Goal: Task Accomplishment & Management: Complete application form

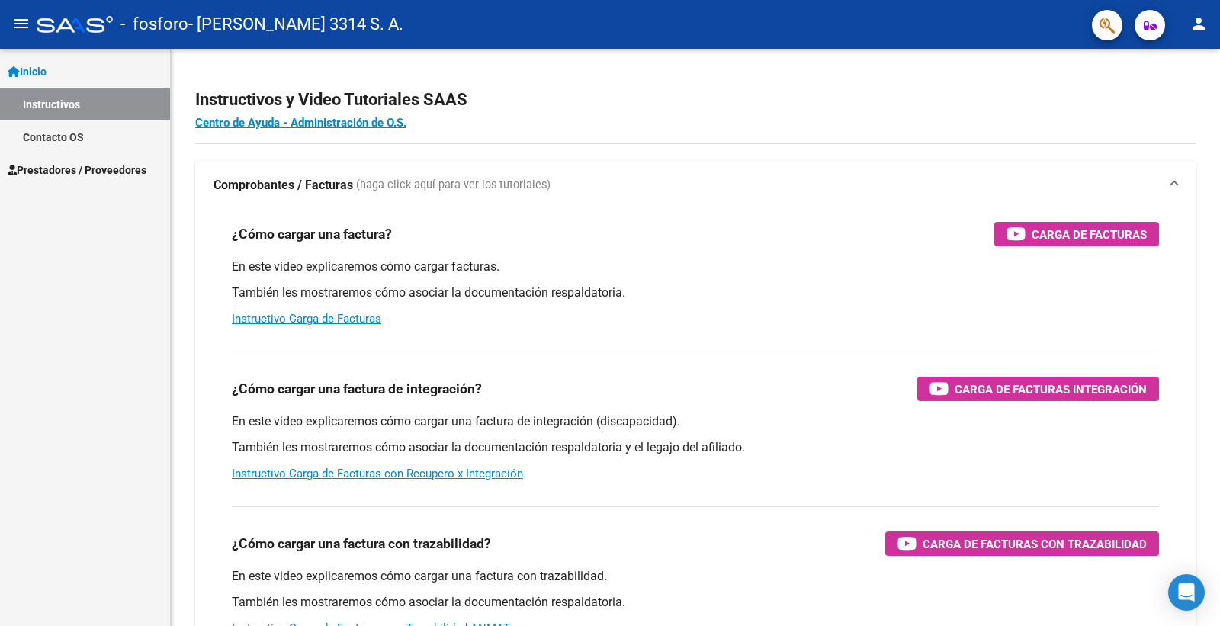
click at [78, 104] on link "Instructivos" at bounding box center [85, 104] width 170 height 33
click at [92, 166] on span "Prestadores / Proveedores" at bounding box center [77, 170] width 139 height 17
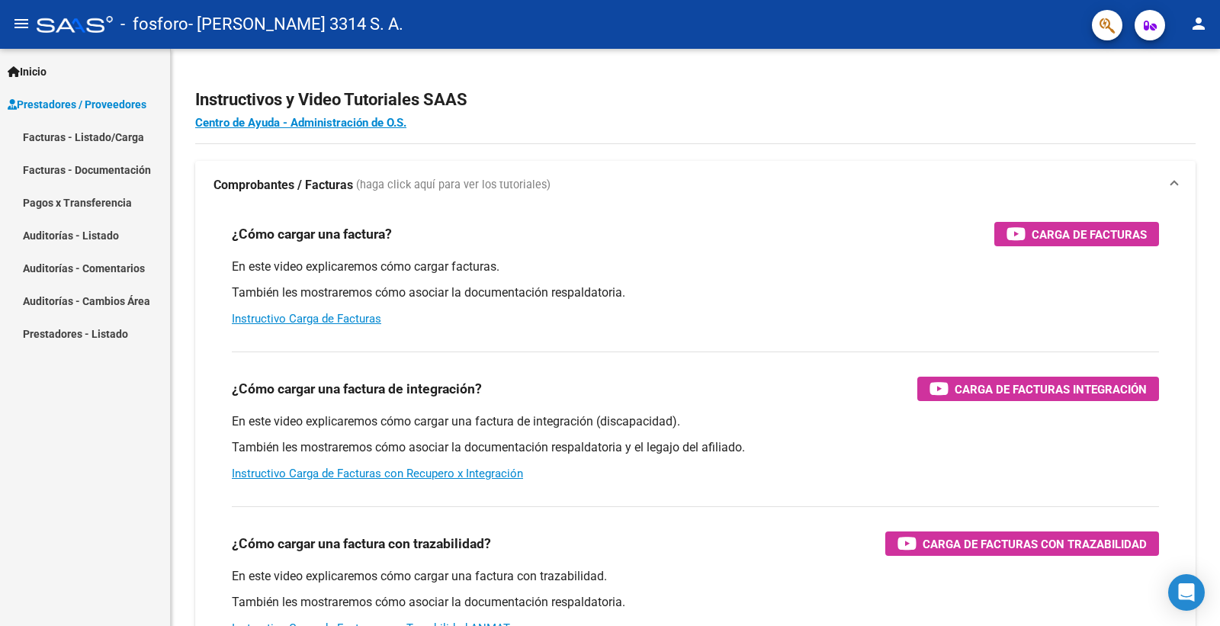
click at [124, 175] on link "Facturas - Documentación" at bounding box center [85, 169] width 170 height 33
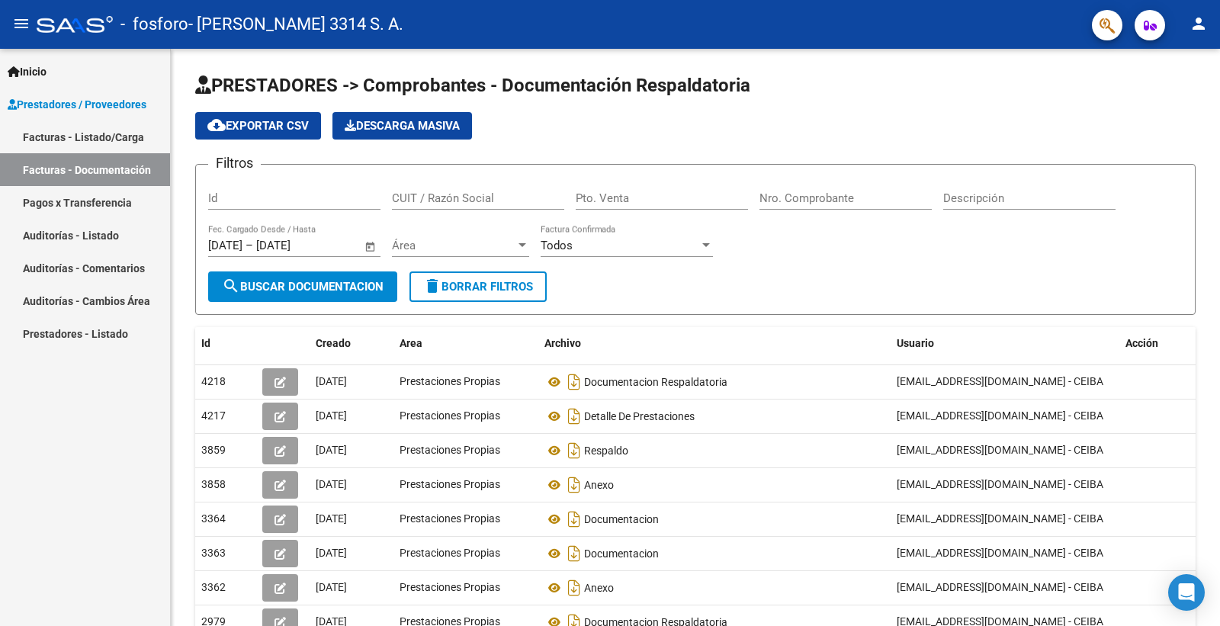
click at [95, 109] on span "Prestadores / Proveedores" at bounding box center [77, 104] width 139 height 17
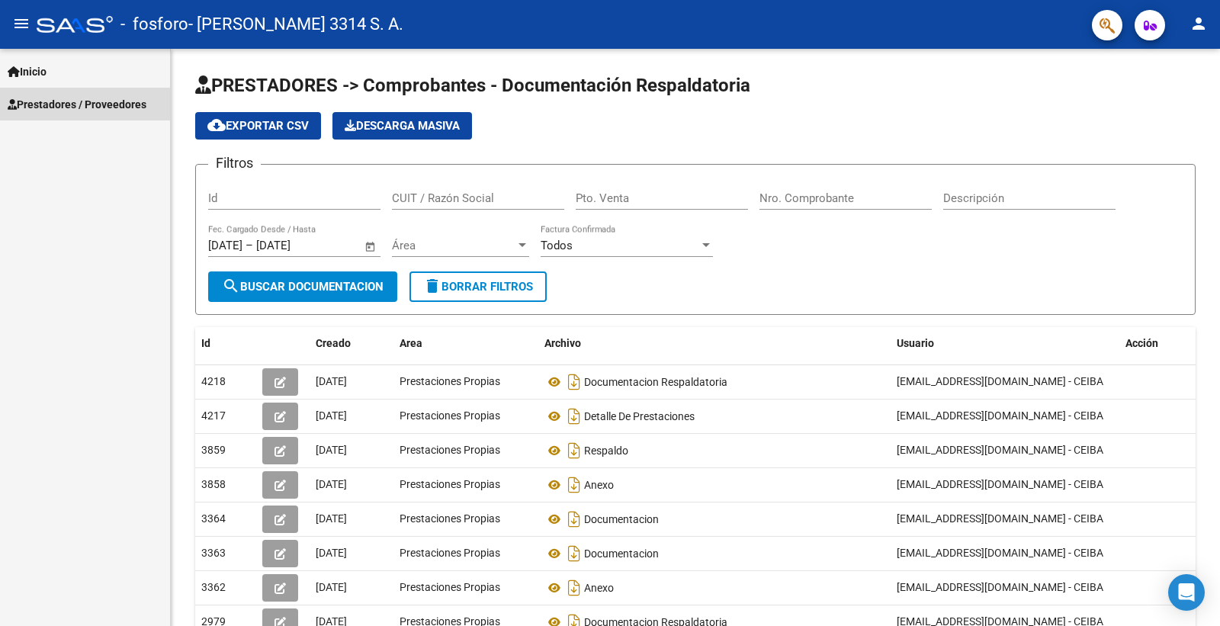
click at [63, 99] on span "Prestadores / Proveedores" at bounding box center [77, 104] width 139 height 17
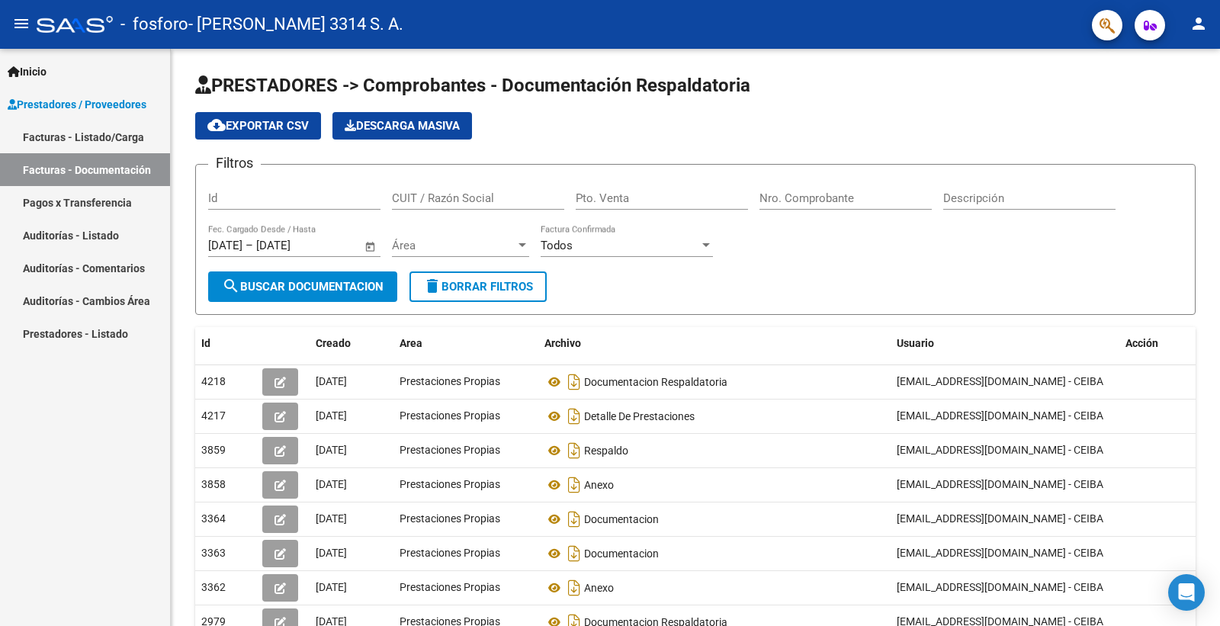
click at [63, 165] on link "Facturas - Documentación" at bounding box center [85, 169] width 170 height 33
click at [63, 103] on span "Prestadores / Proveedores" at bounding box center [77, 104] width 139 height 17
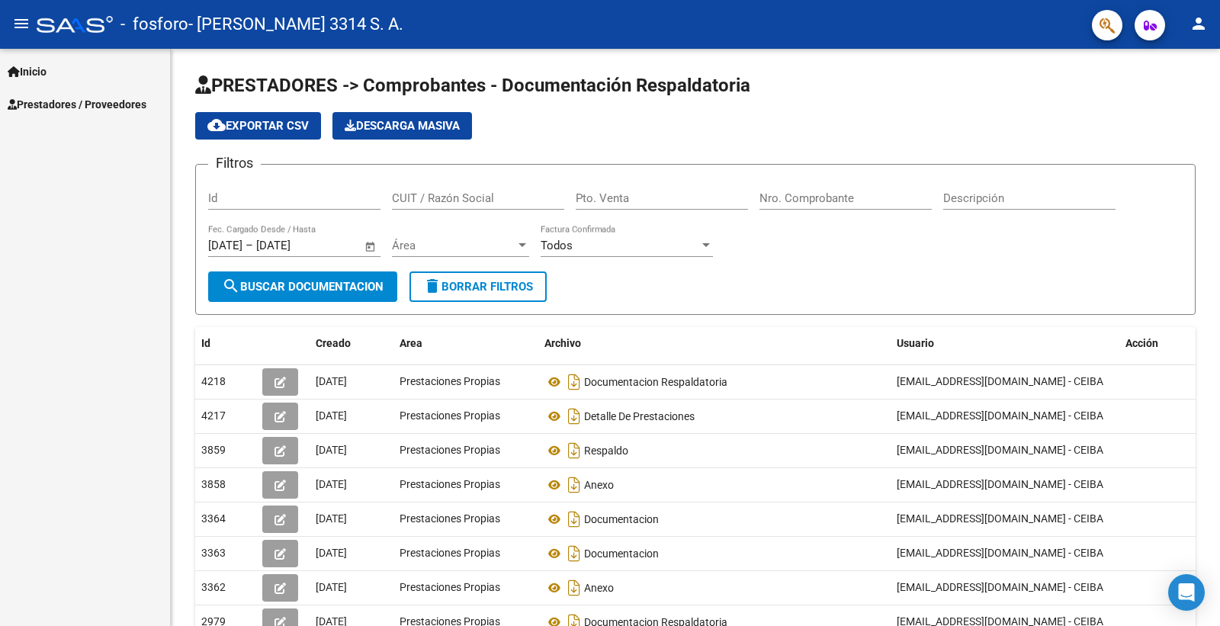
click at [65, 103] on span "Prestadores / Proveedores" at bounding box center [77, 104] width 139 height 17
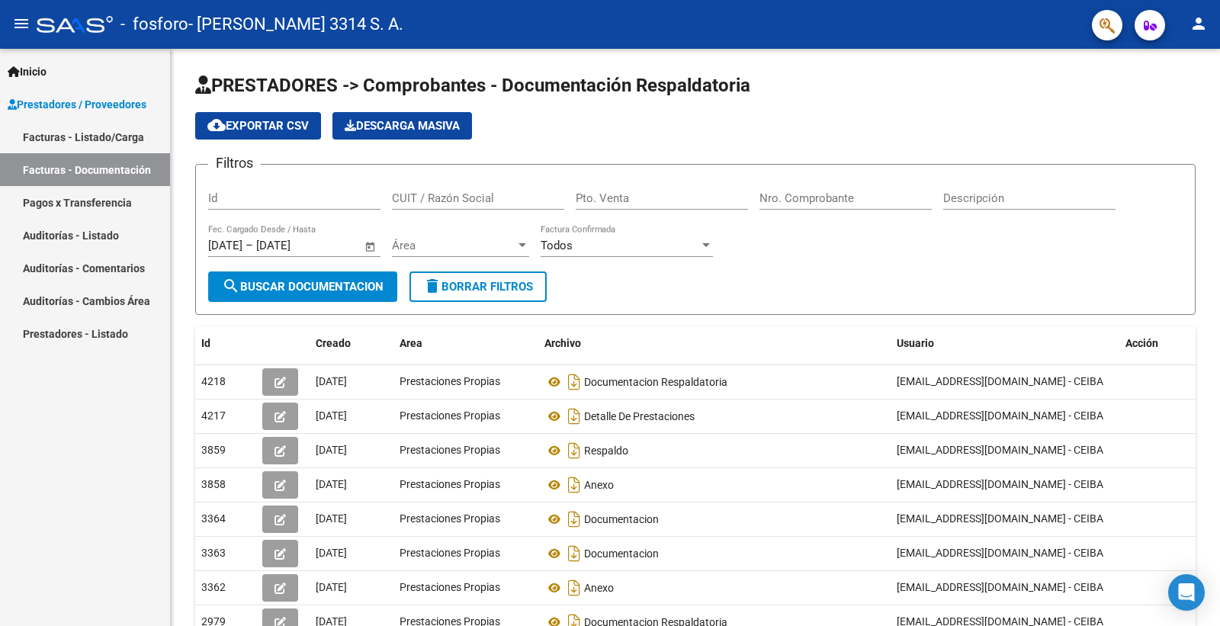
click at [79, 101] on span "Prestadores / Proveedores" at bounding box center [77, 104] width 139 height 17
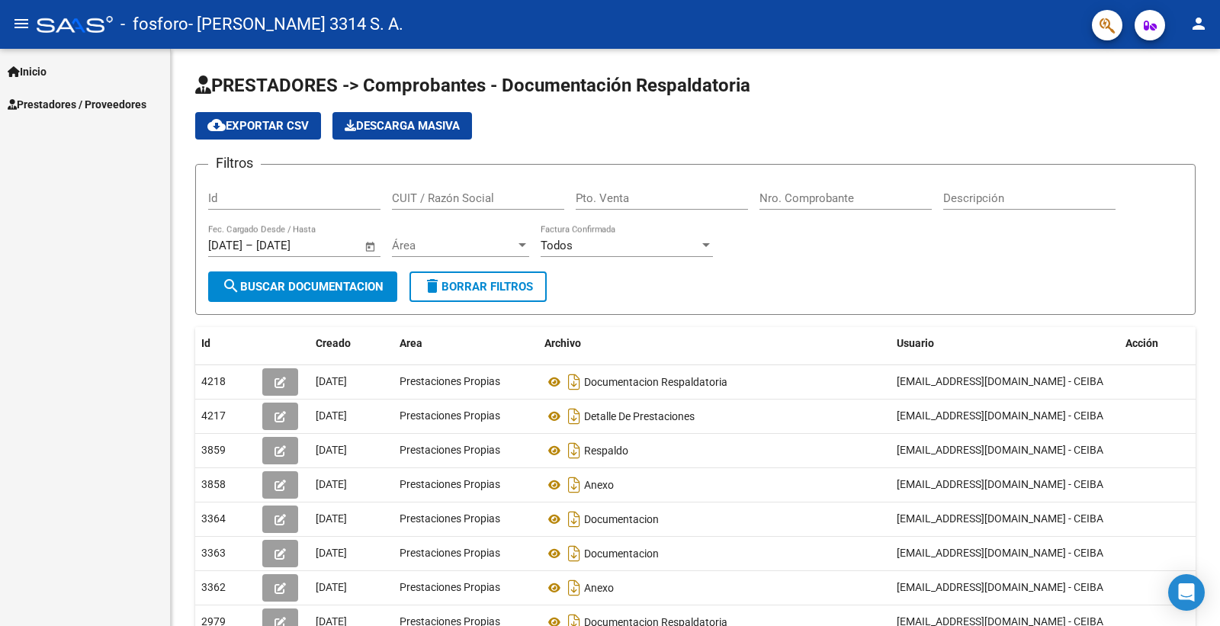
click at [16, 69] on icon at bounding box center [14, 71] width 12 height 11
click at [97, 172] on span "Prestadores / Proveedores" at bounding box center [77, 170] width 139 height 17
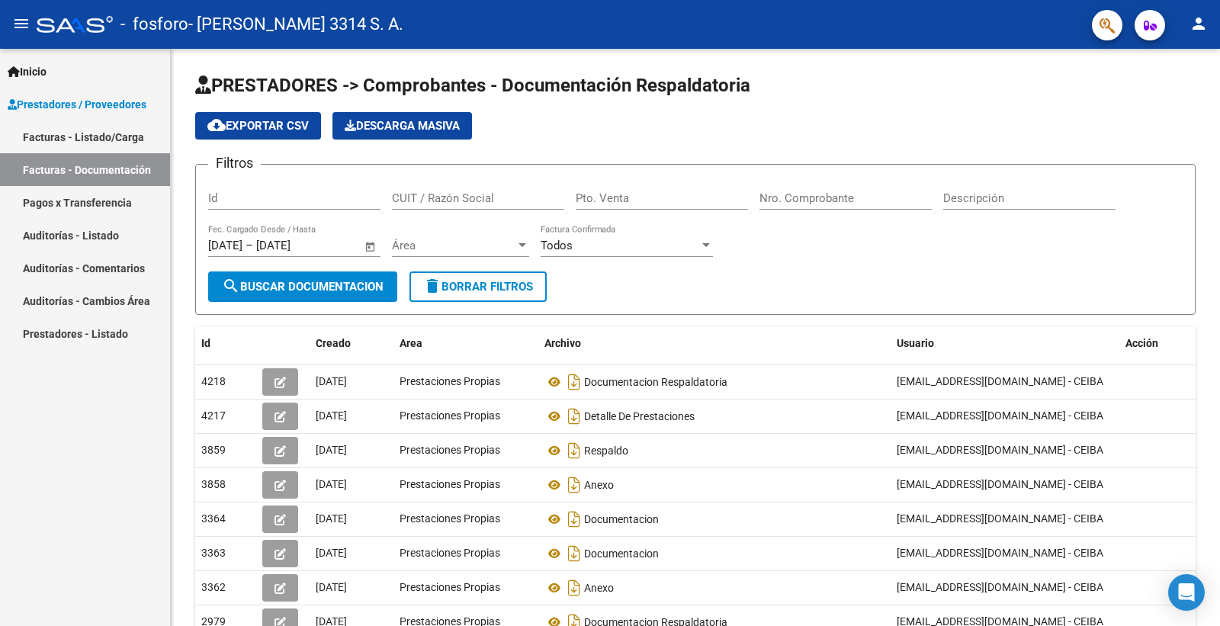
click at [100, 140] on link "Facturas - Listado/Carga" at bounding box center [85, 136] width 170 height 33
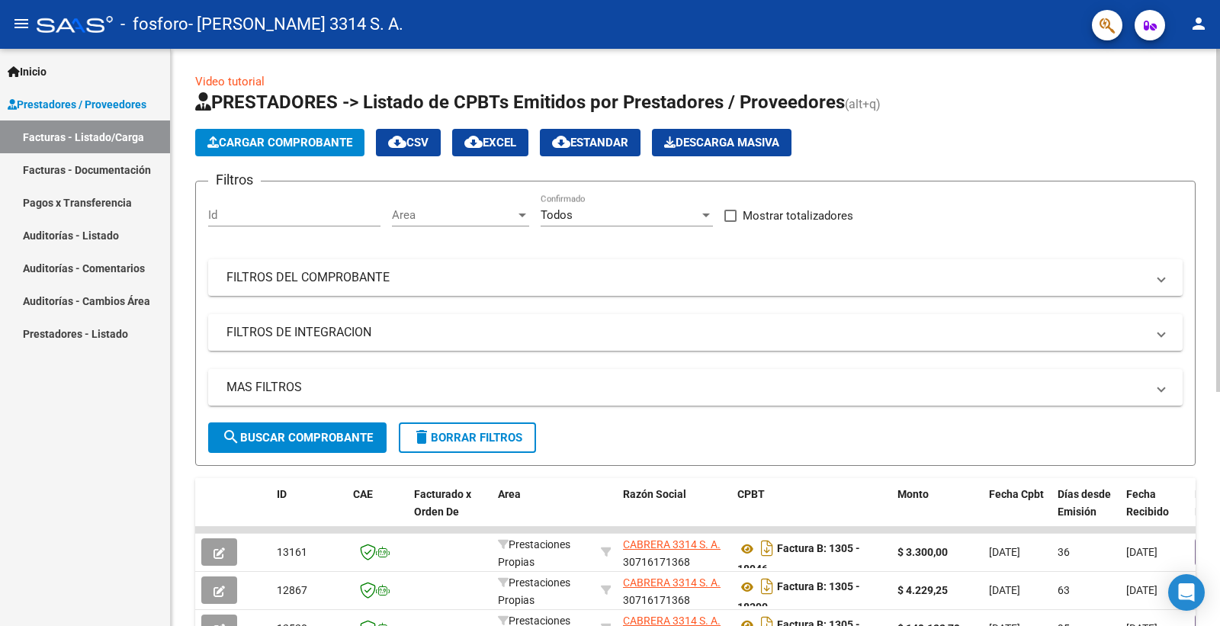
click at [257, 146] on span "Cargar Comprobante" at bounding box center [279, 143] width 145 height 14
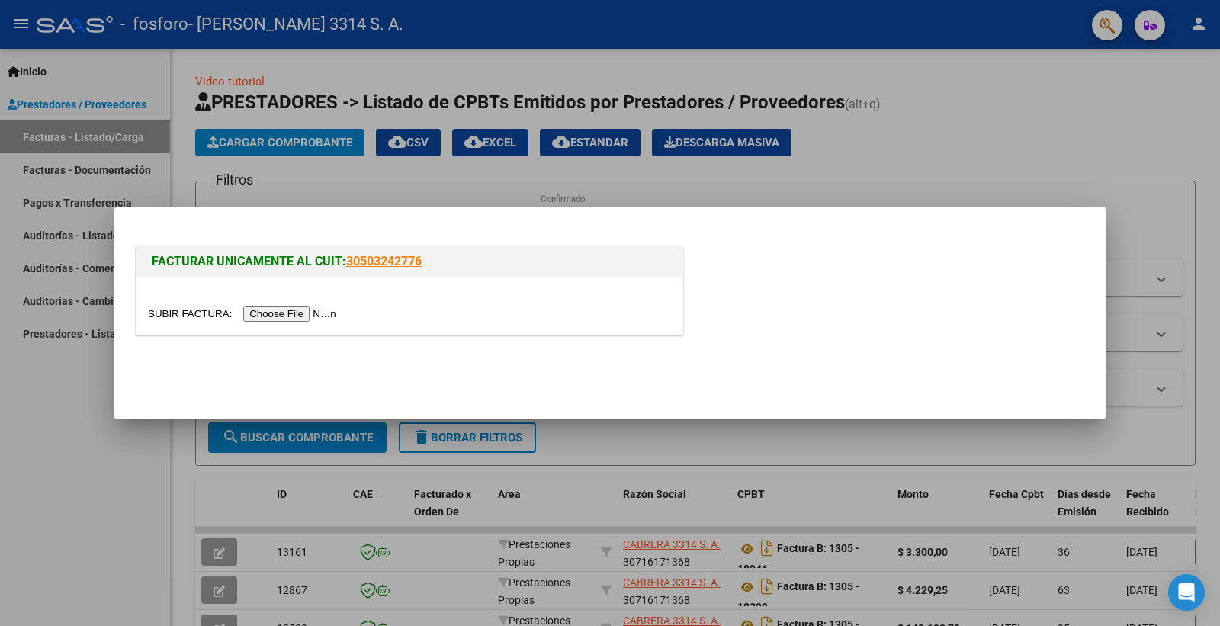
click at [293, 313] on input "file" at bounding box center [244, 314] width 193 height 16
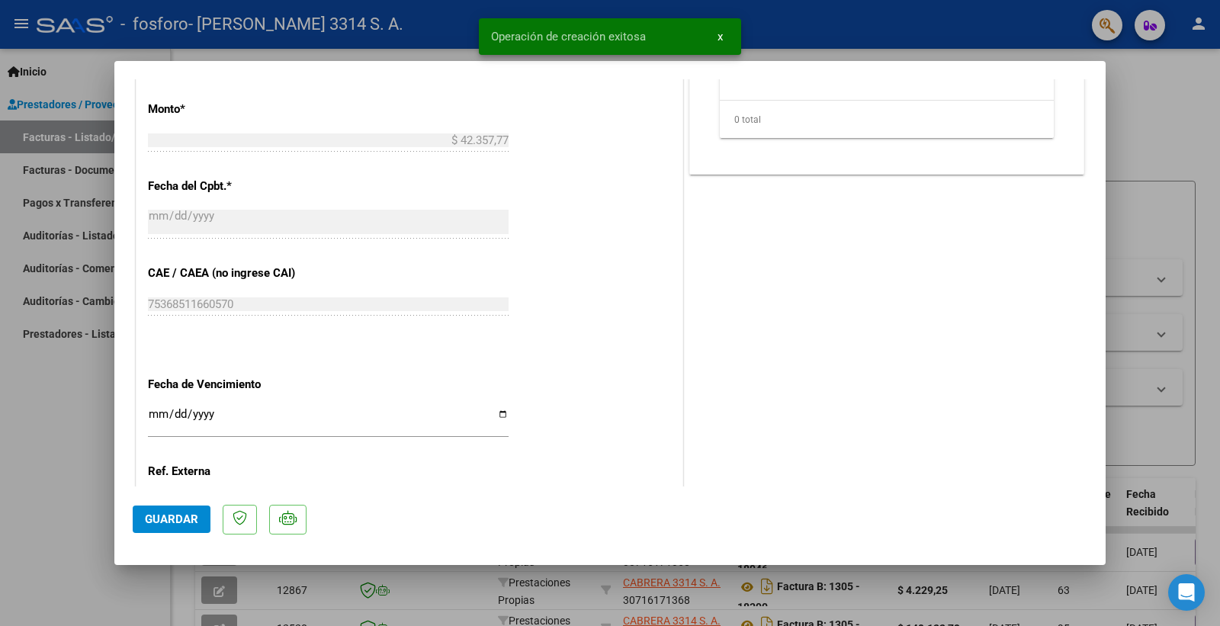
scroll to position [763, 0]
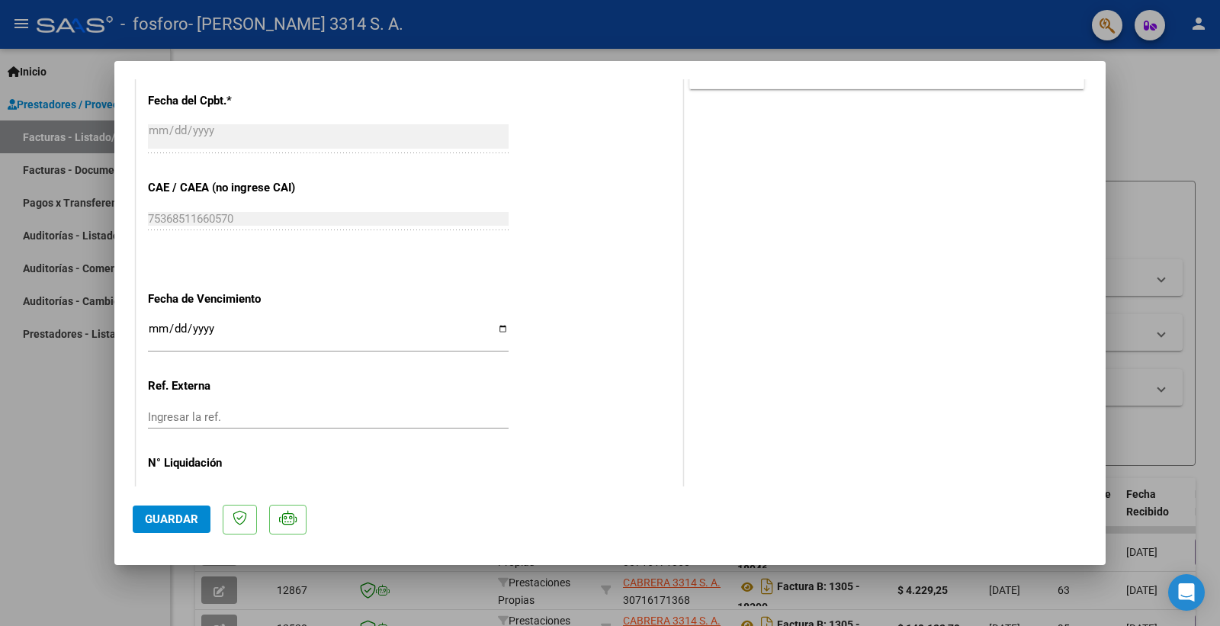
click at [494, 329] on input "Ingresar la fecha" at bounding box center [328, 335] width 361 height 24
type input "[DATE]"
click at [166, 522] on span "Guardar" at bounding box center [171, 519] width 53 height 14
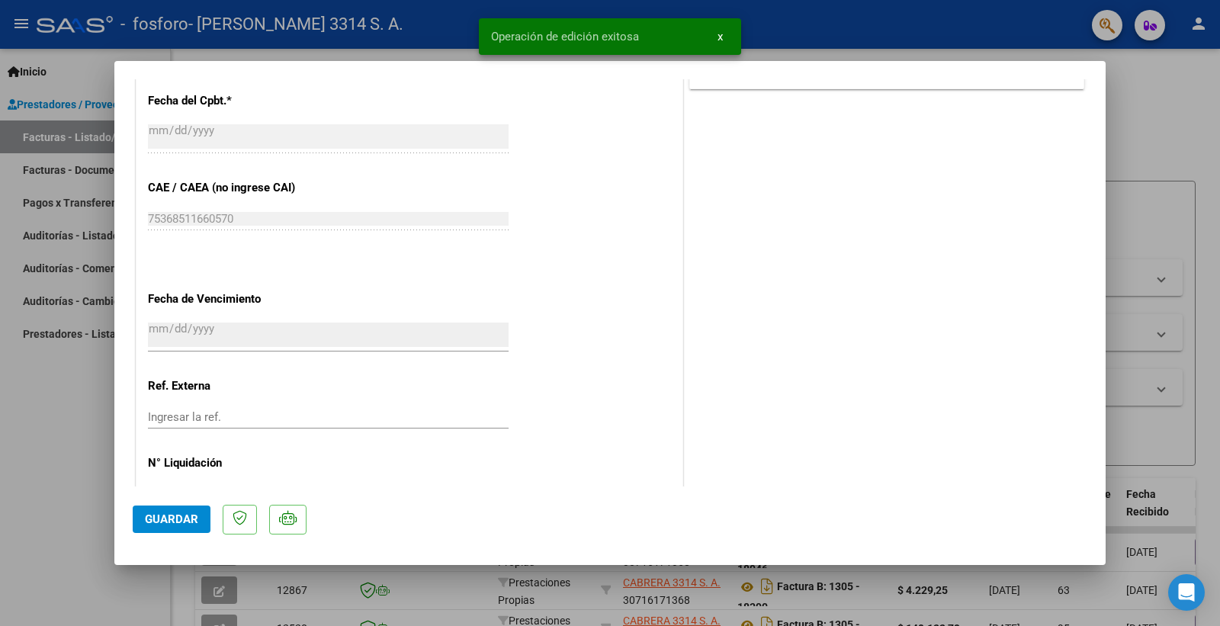
click at [1163, 124] on div at bounding box center [610, 313] width 1220 height 626
type input "$ 0,00"
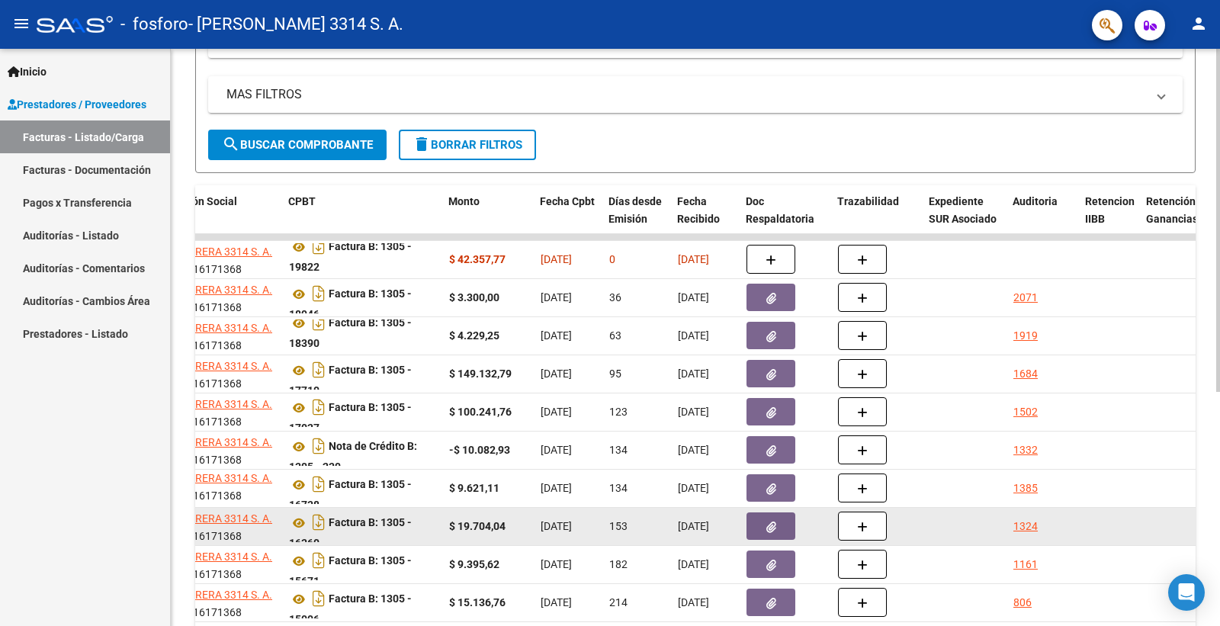
scroll to position [139, 0]
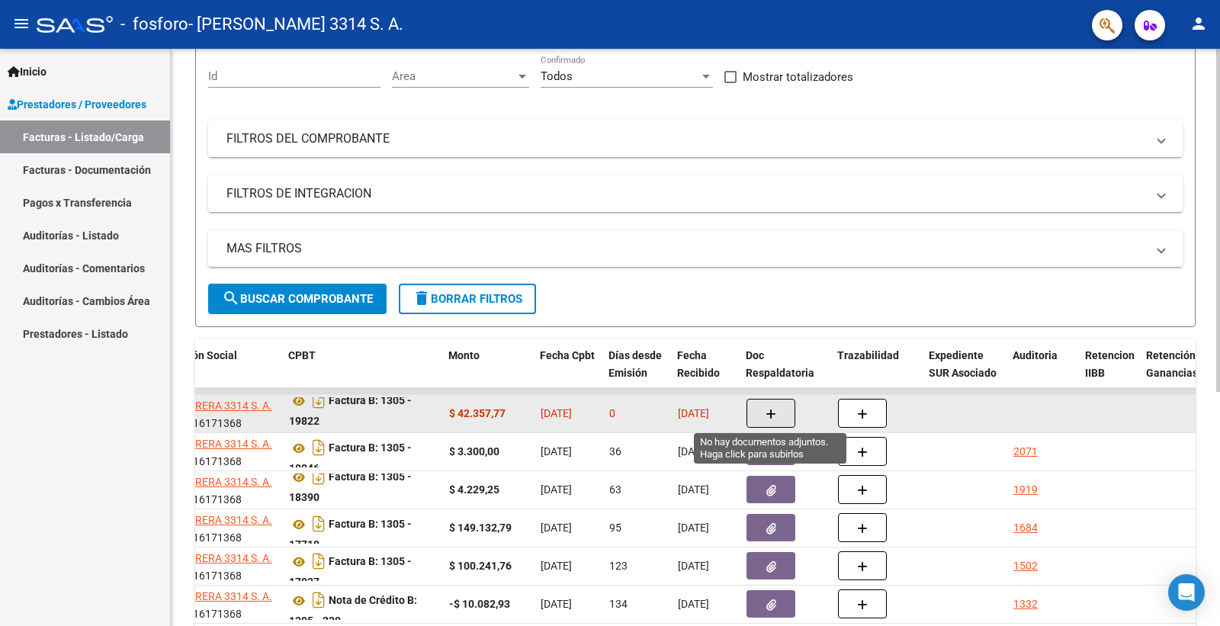
click at [768, 409] on icon "button" at bounding box center [771, 414] width 11 height 11
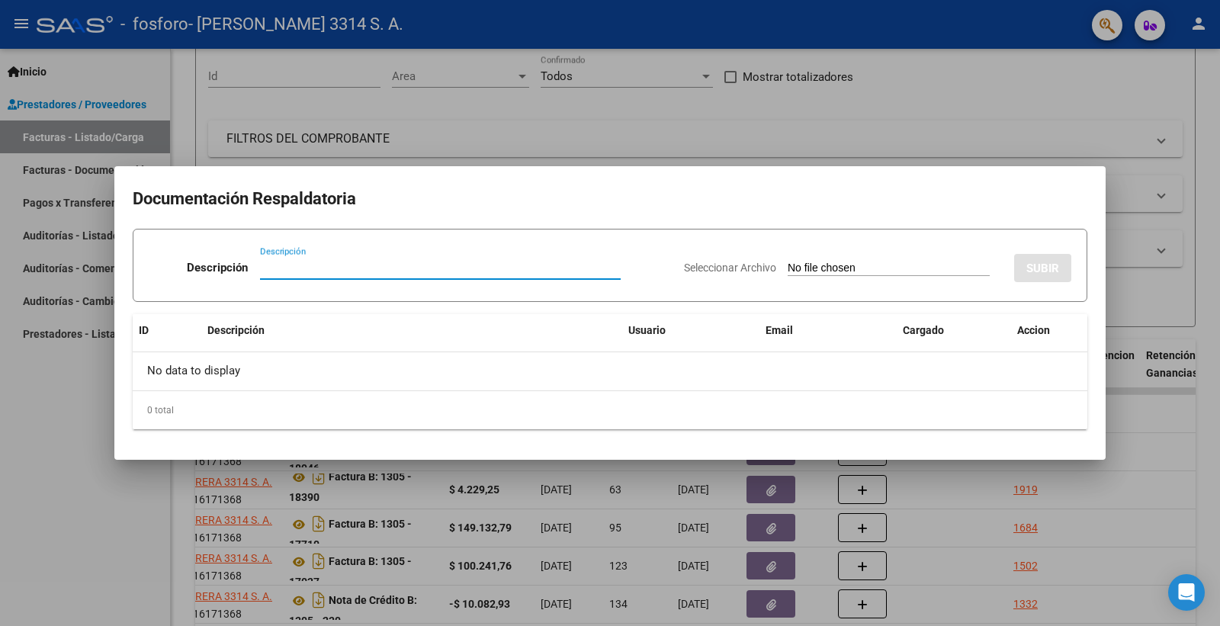
click at [340, 272] on input "Descripción" at bounding box center [440, 268] width 361 height 14
type input "Anexo"
click at [902, 262] on input "Seleccionar Archivo" at bounding box center [889, 269] width 202 height 14
type input "C:\fakepath\250909 B1305-19822 Anexo.pdf"
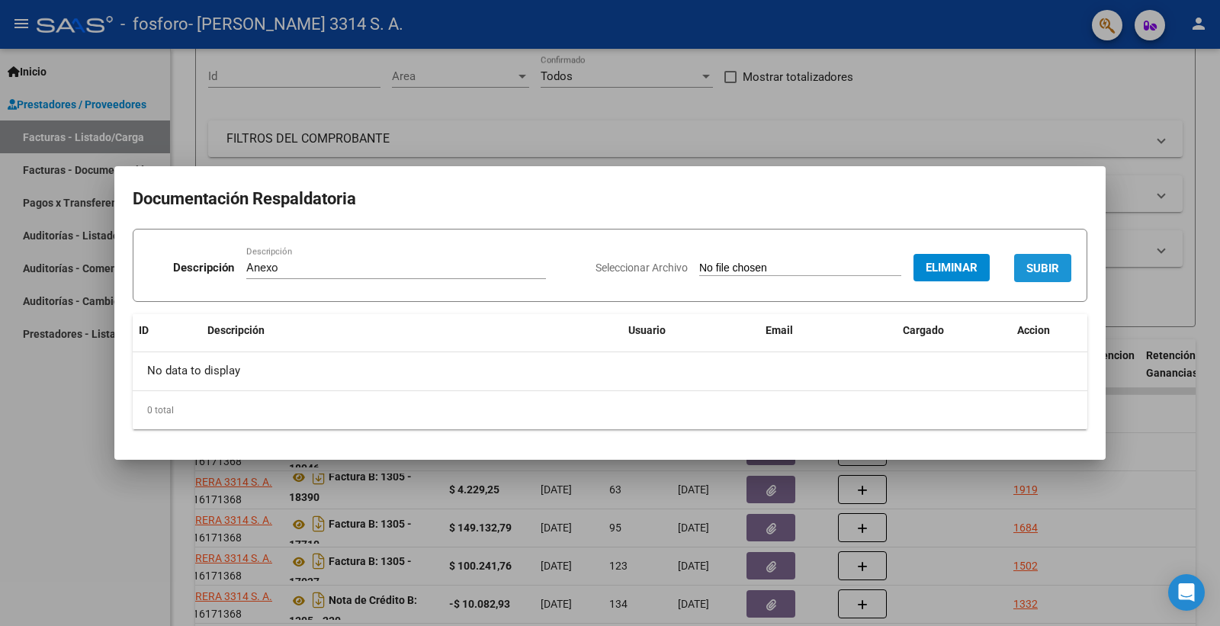
click at [1040, 270] on span "SUBIR" at bounding box center [1042, 269] width 33 height 14
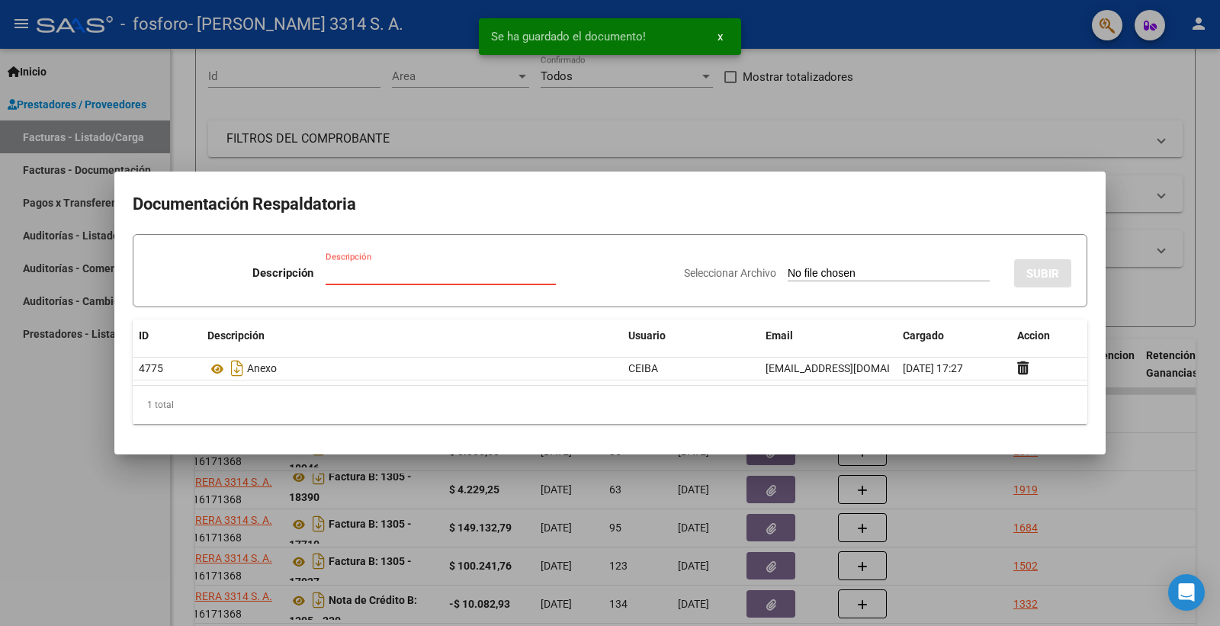
click at [392, 276] on input "Descripción" at bounding box center [441, 273] width 230 height 14
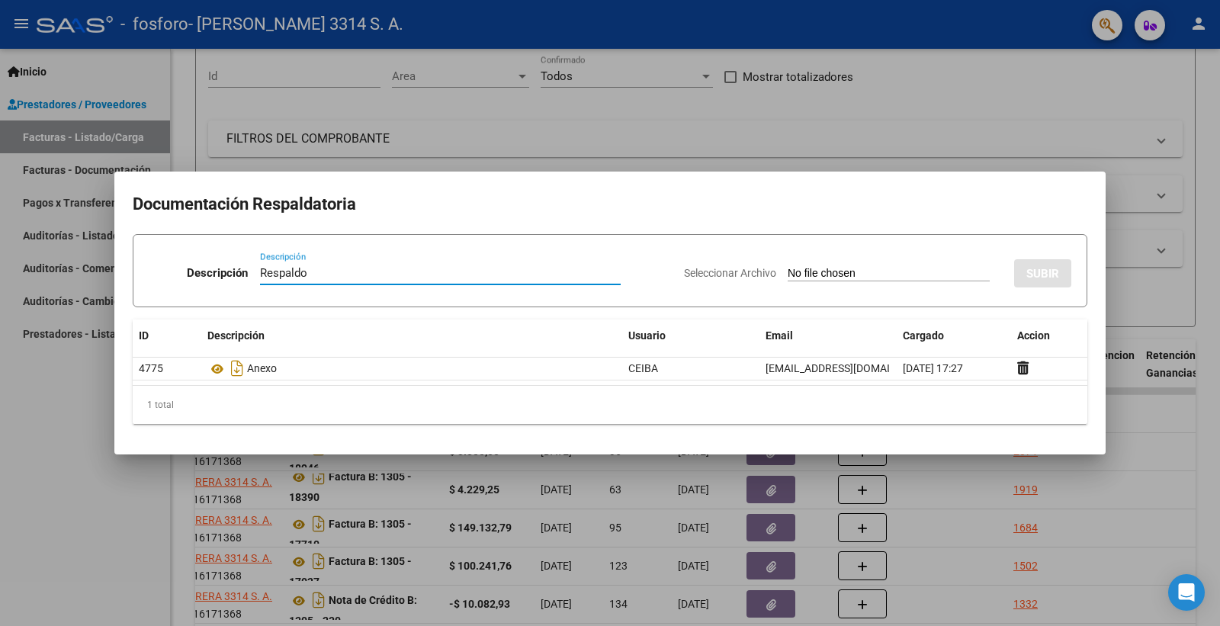
type input "Respaldo"
click at [868, 276] on input "Seleccionar Archivo" at bounding box center [889, 274] width 202 height 14
type input "C:\fakepath\[PERSON_NAME] [DATE].pdf"
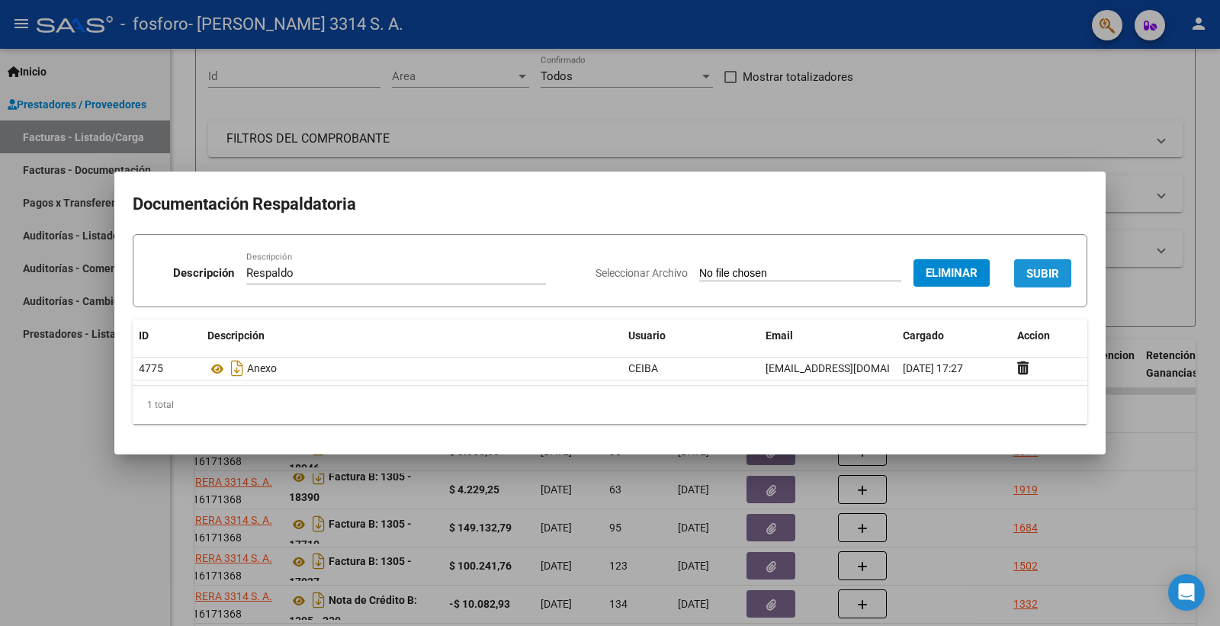
click at [1048, 270] on span "SUBIR" at bounding box center [1042, 274] width 33 height 14
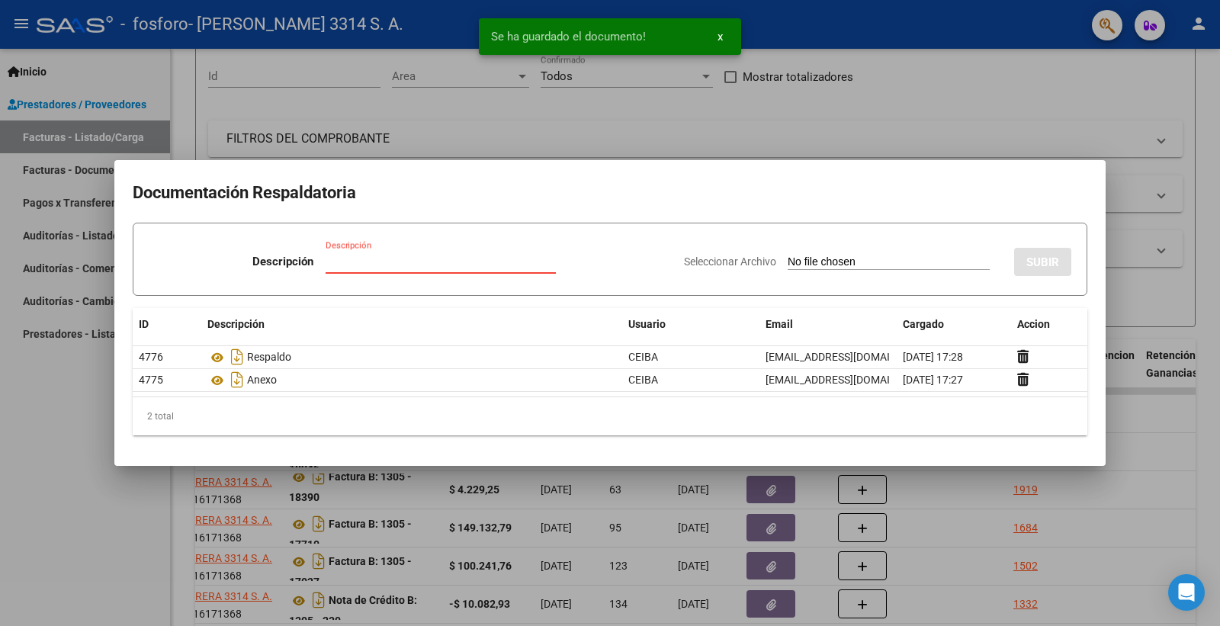
click at [447, 264] on input "Descripción" at bounding box center [441, 262] width 230 height 14
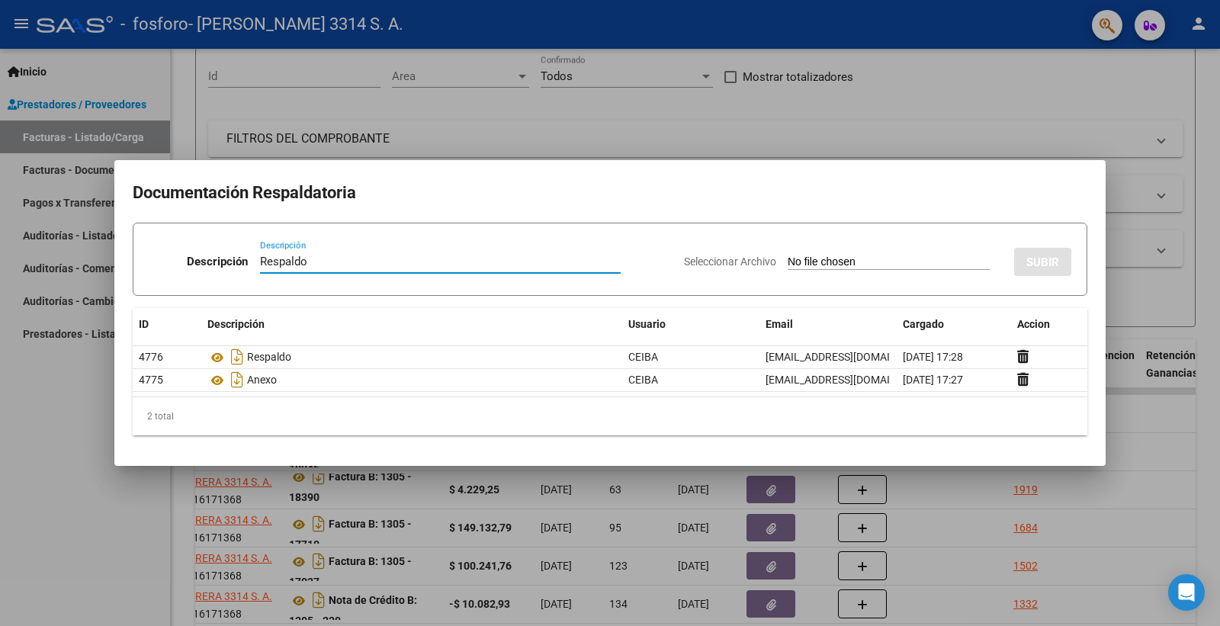
type input "Respaldo"
click at [866, 259] on input "Seleccionar Archivo" at bounding box center [889, 262] width 202 height 14
type input "C:\fakepath\OSPIF_PLANILLAS.pdf"
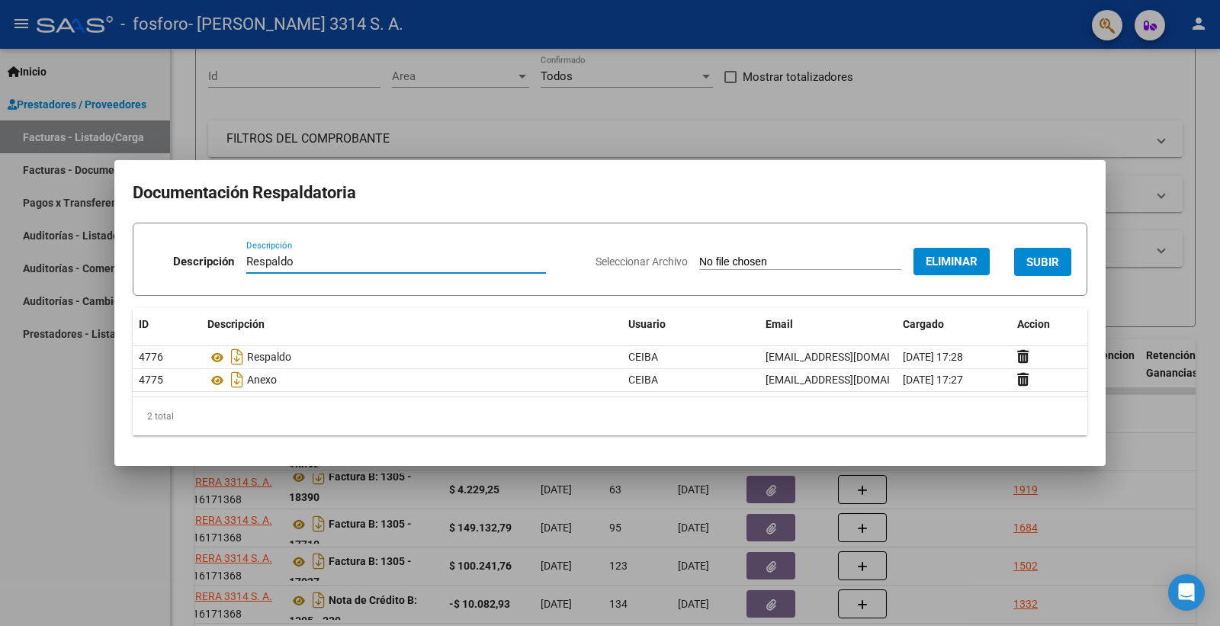
click at [322, 258] on input "Respaldo" at bounding box center [396, 262] width 300 height 14
type input "Respaldo 1"
click at [1058, 255] on span "SUBIR" at bounding box center [1042, 262] width 33 height 14
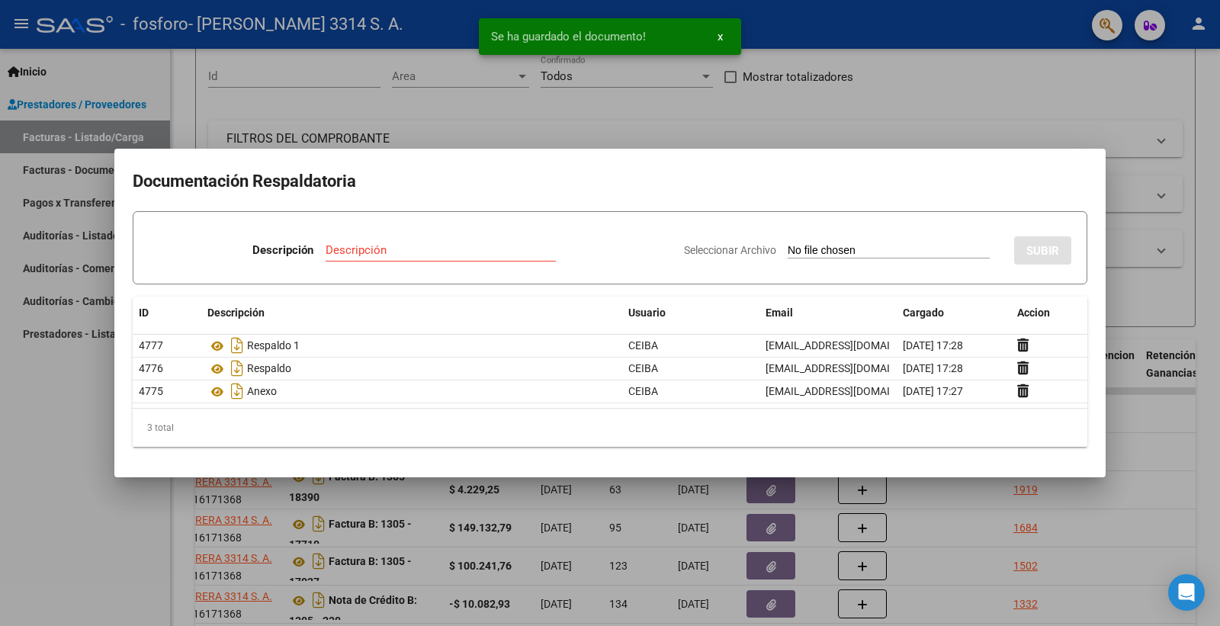
click at [923, 77] on div at bounding box center [610, 313] width 1220 height 626
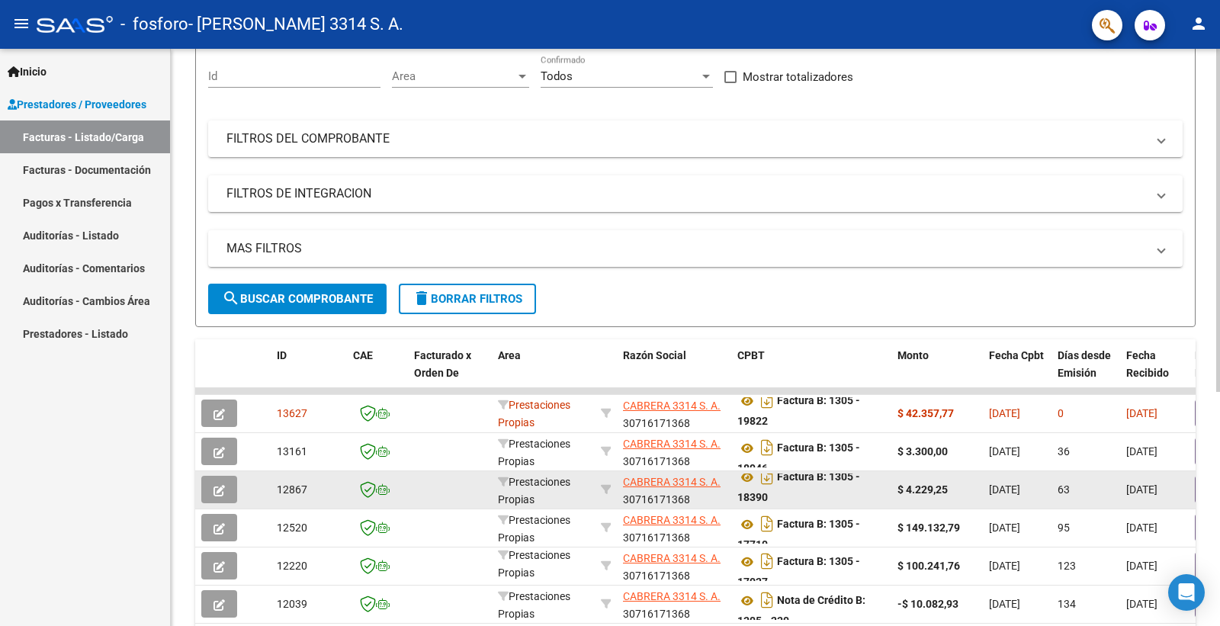
scroll to position [1, 0]
